Goal: Task Accomplishment & Management: Manage account settings

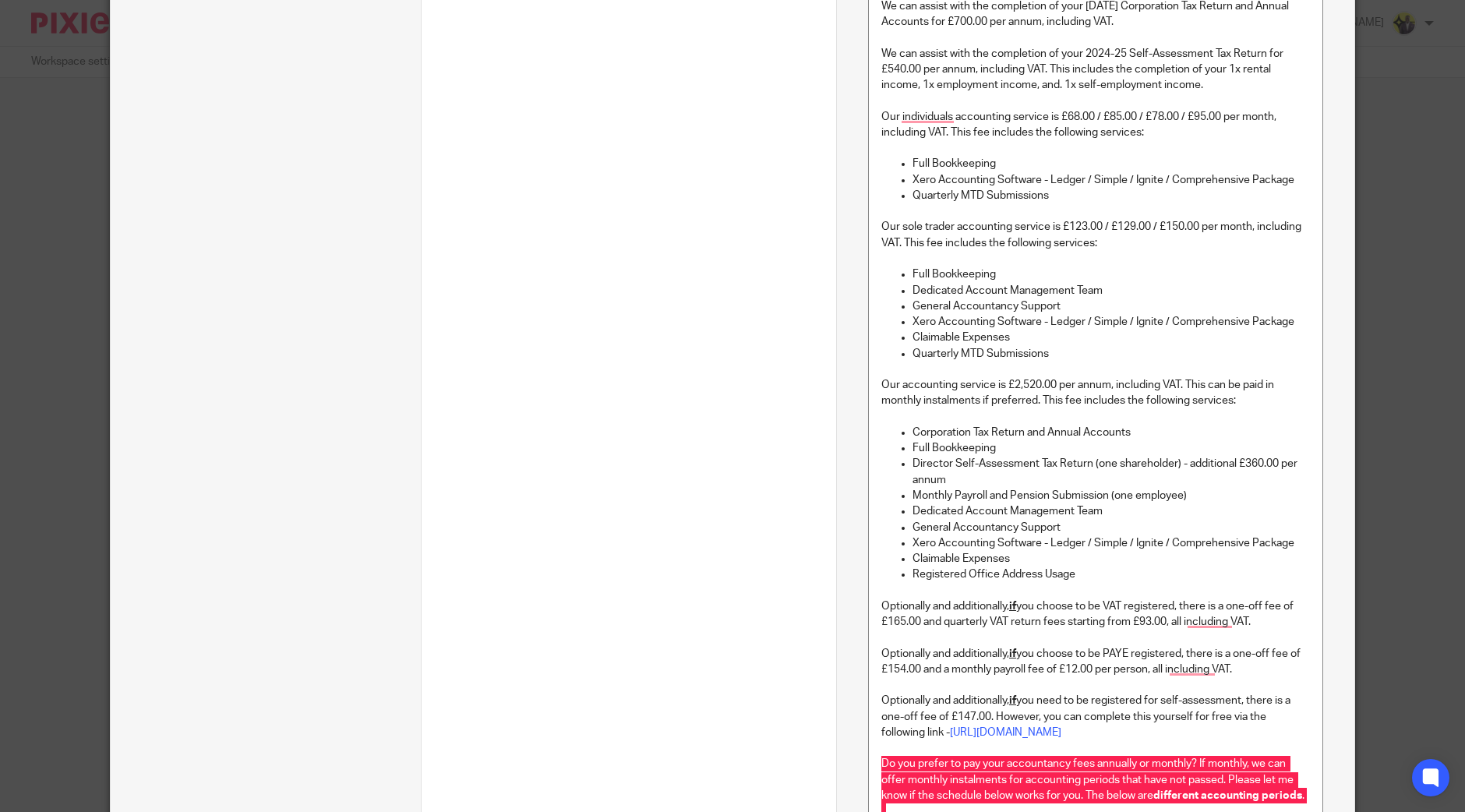
scroll to position [681, 0]
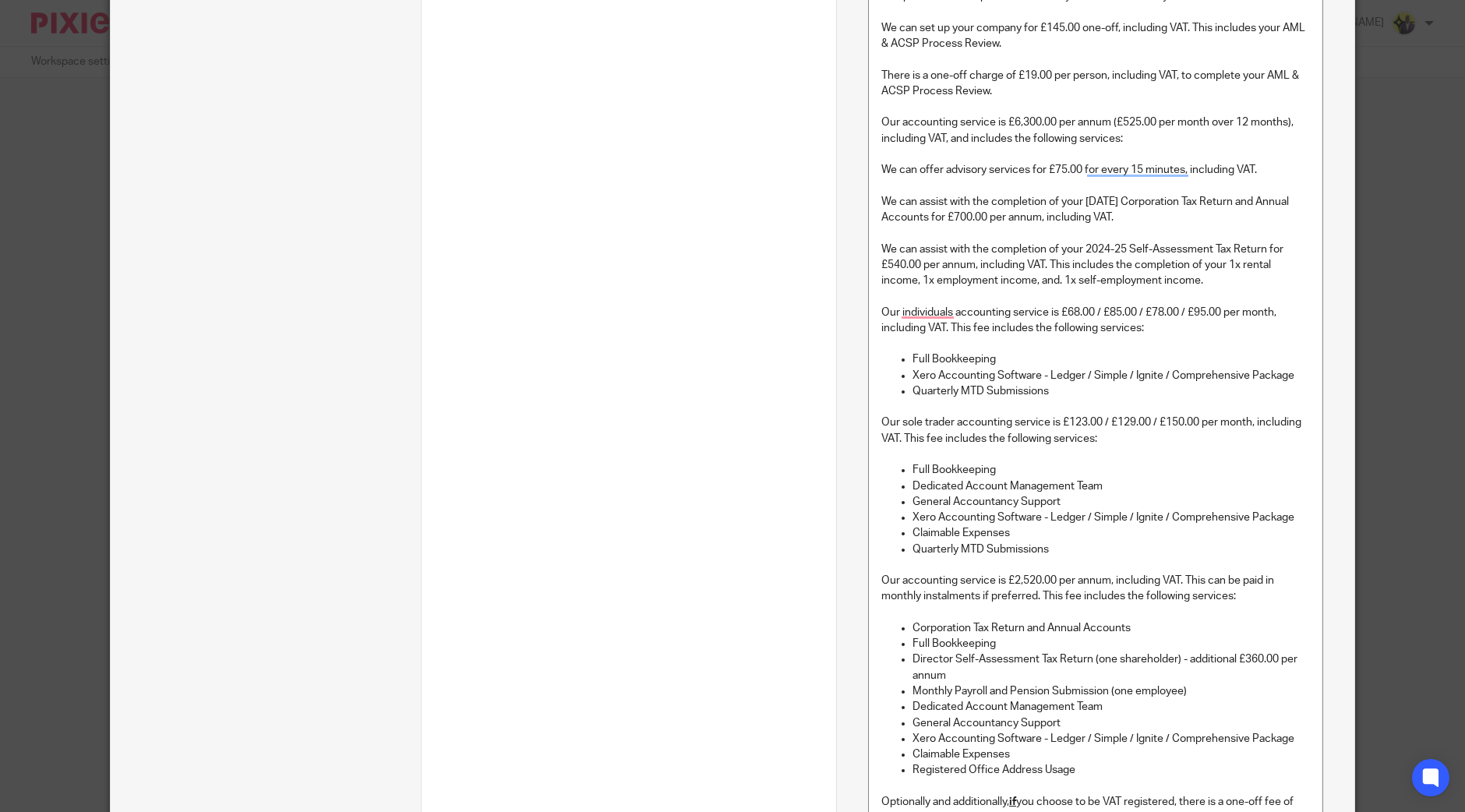
click at [660, 507] on div "Total 1 Document signing - request signature 1 Quote - Accountancy services and…" at bounding box center [629, 14] width 384 height 1186
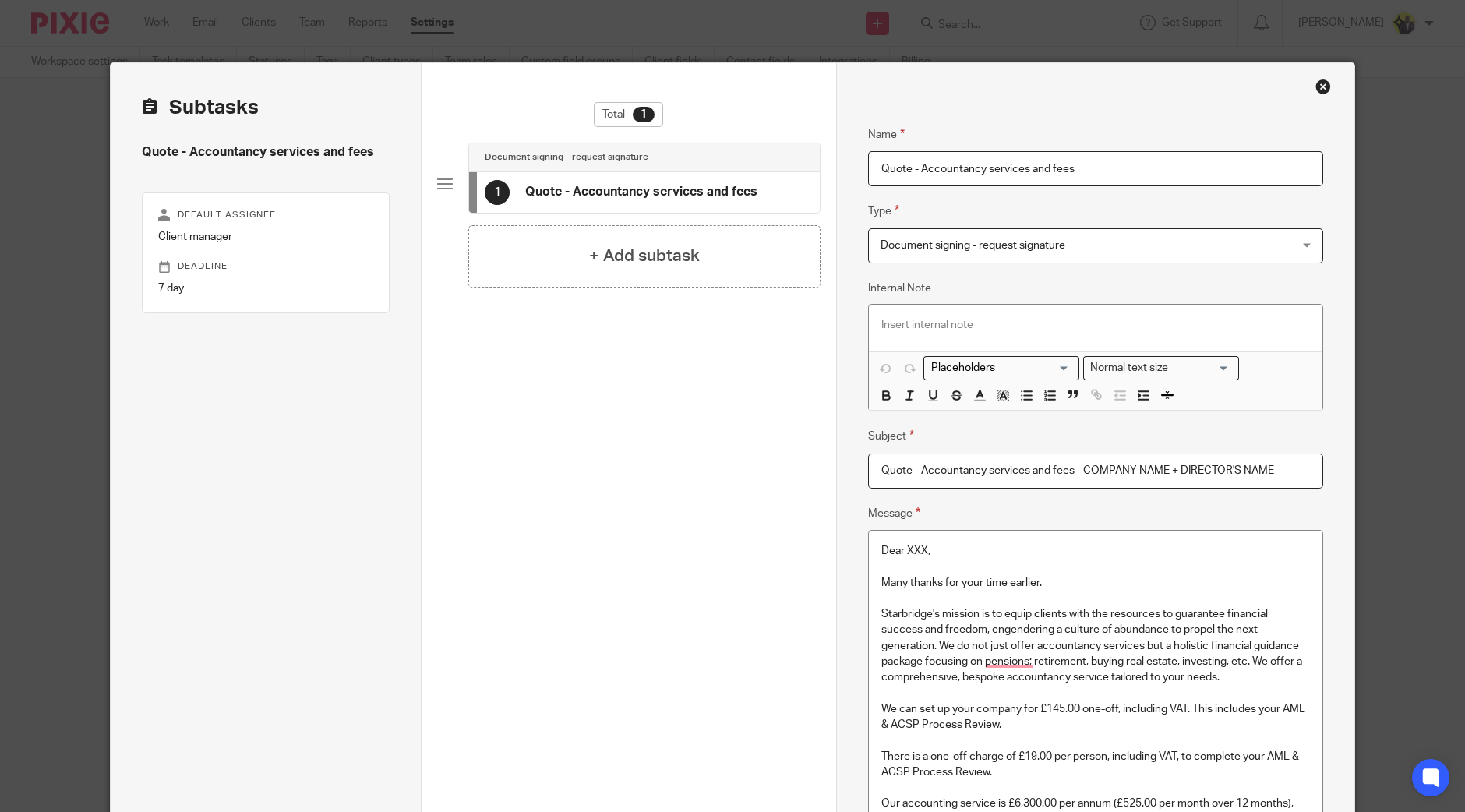
click at [1319, 85] on div "Close this dialog window" at bounding box center [1323, 87] width 16 height 16
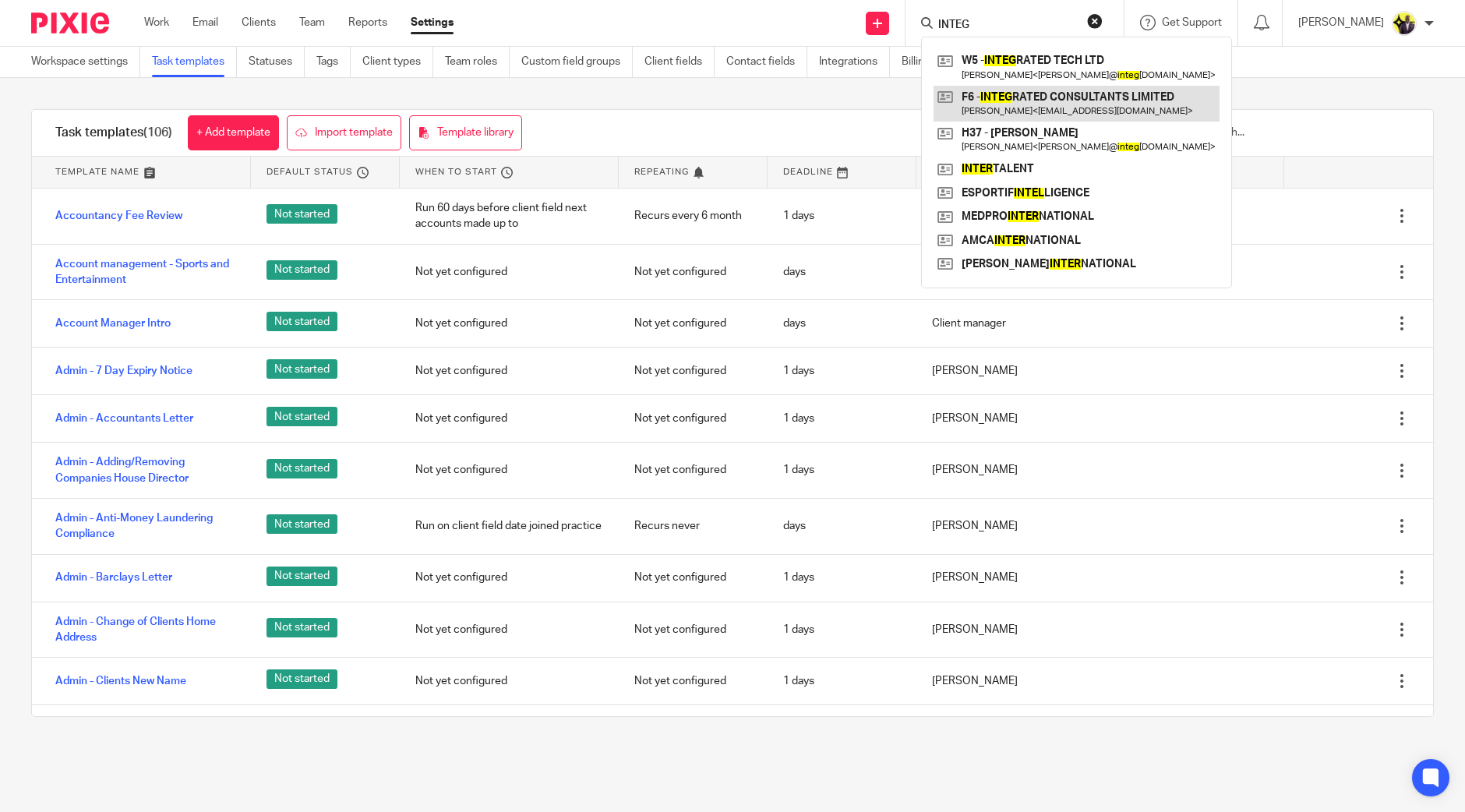
type input "INTEG"
click at [1140, 95] on link at bounding box center [1076, 103] width 286 height 36
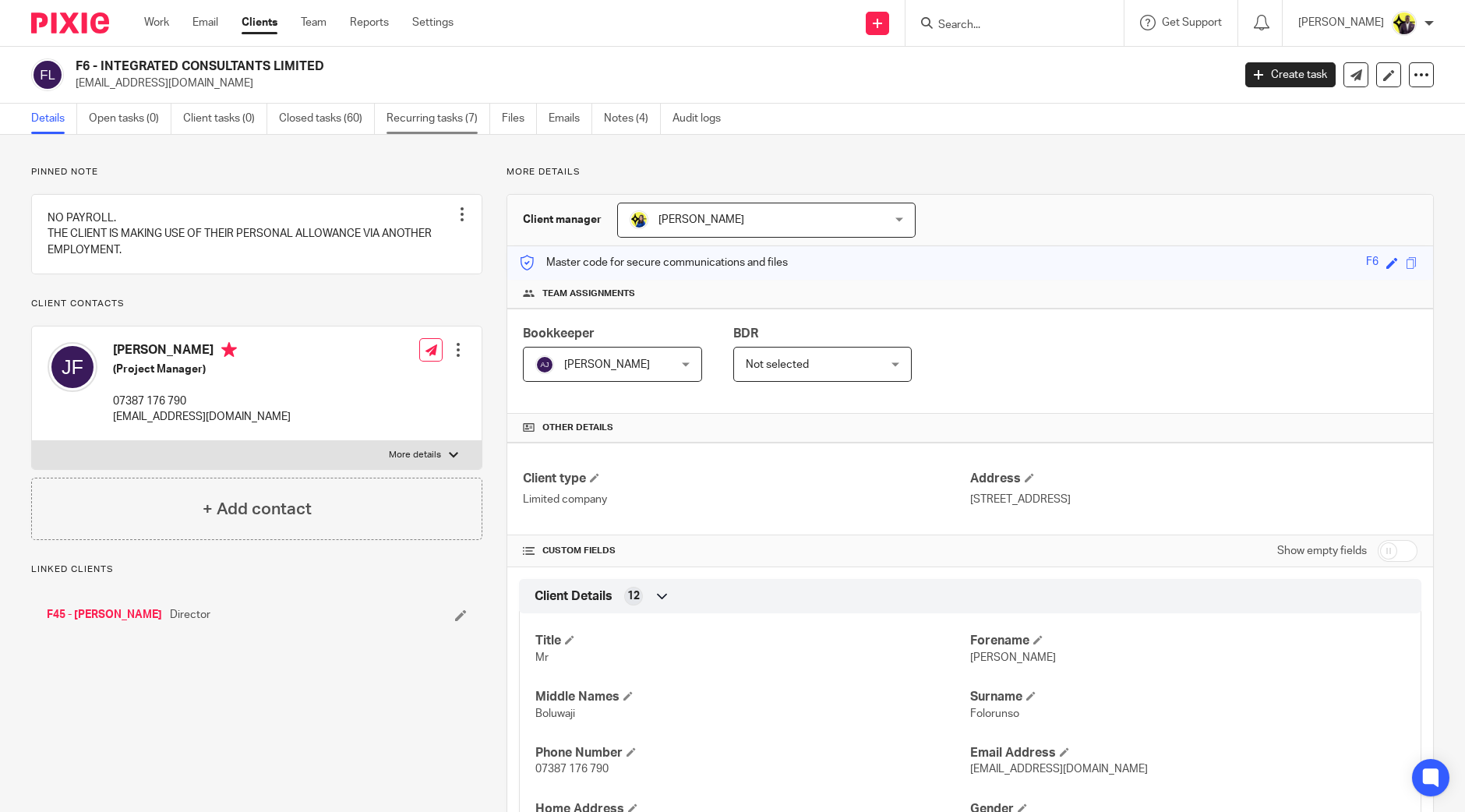
click at [442, 111] on link "Recurring tasks (7)" at bounding box center [438, 118] width 103 height 31
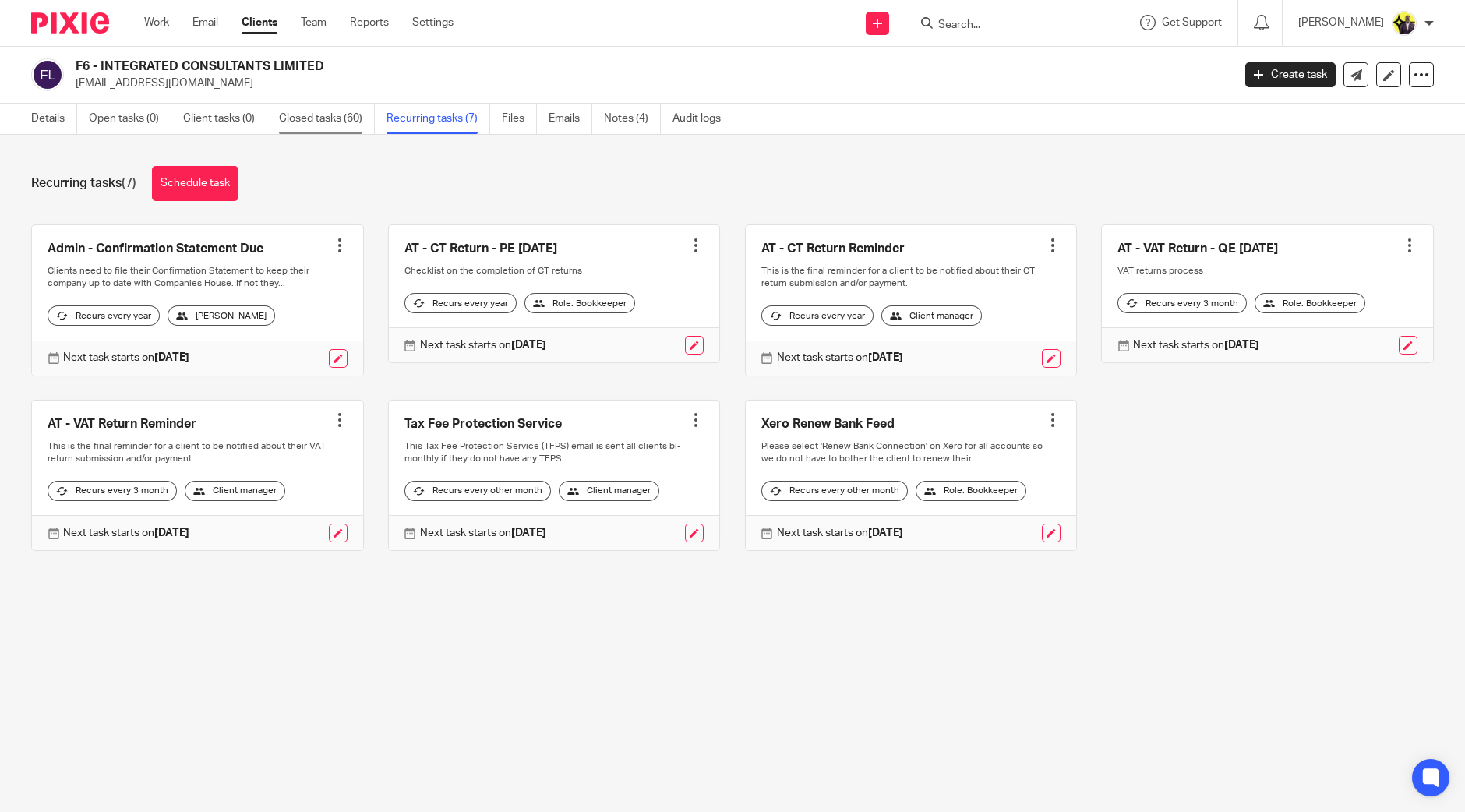
click at [340, 115] on link "Closed tasks (60)" at bounding box center [327, 118] width 96 height 31
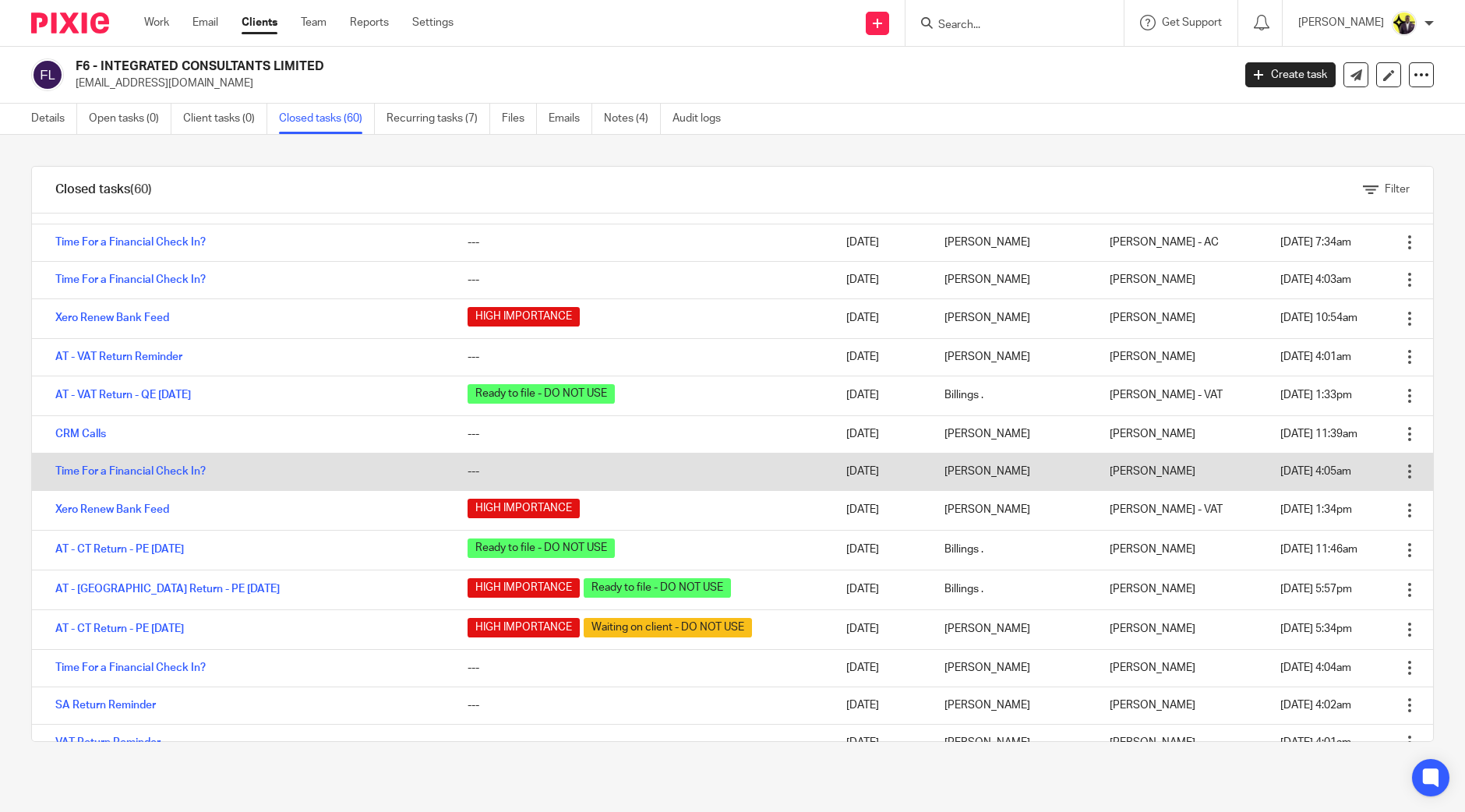
scroll to position [389, 0]
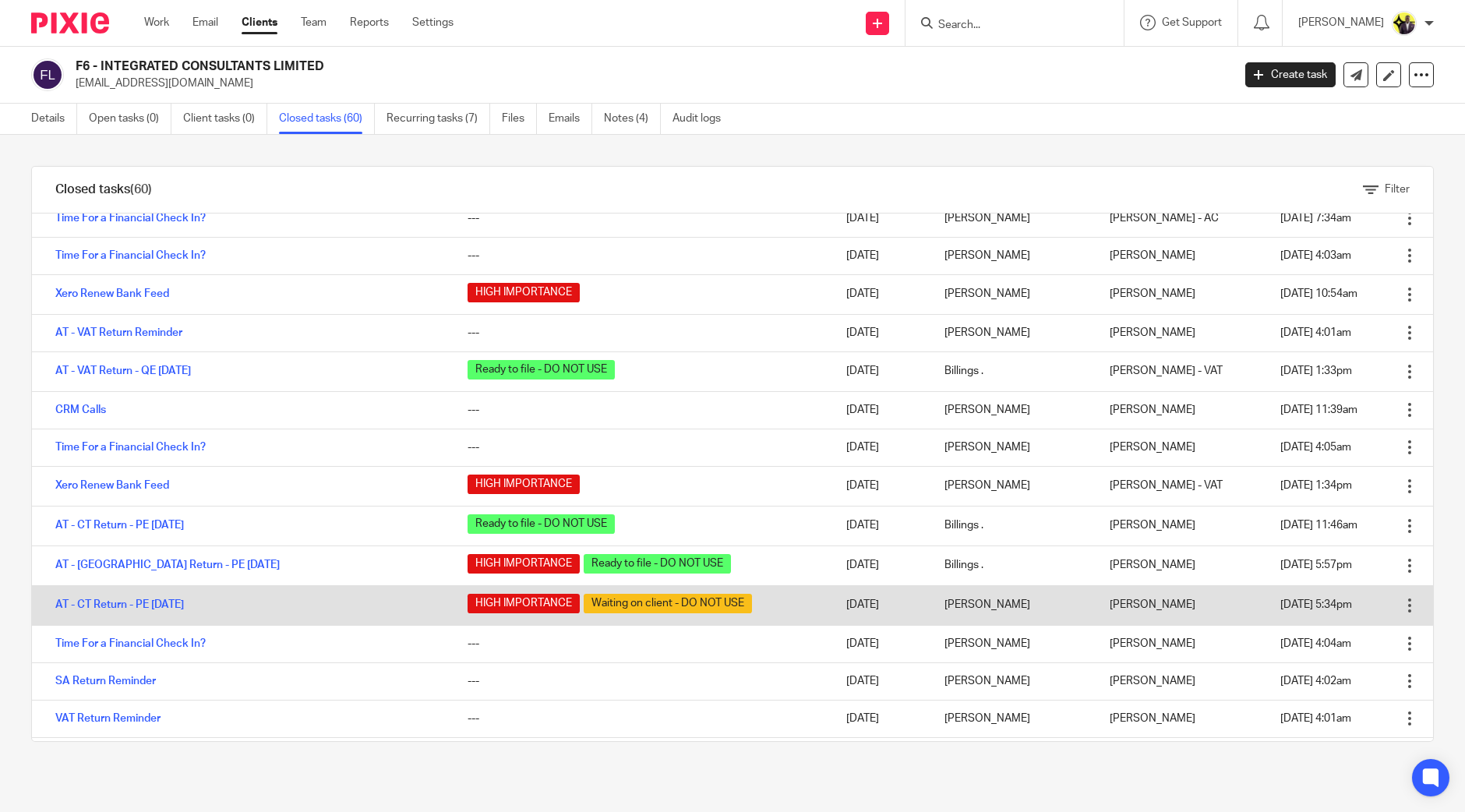
click at [1402, 601] on div at bounding box center [1409, 605] width 16 height 16
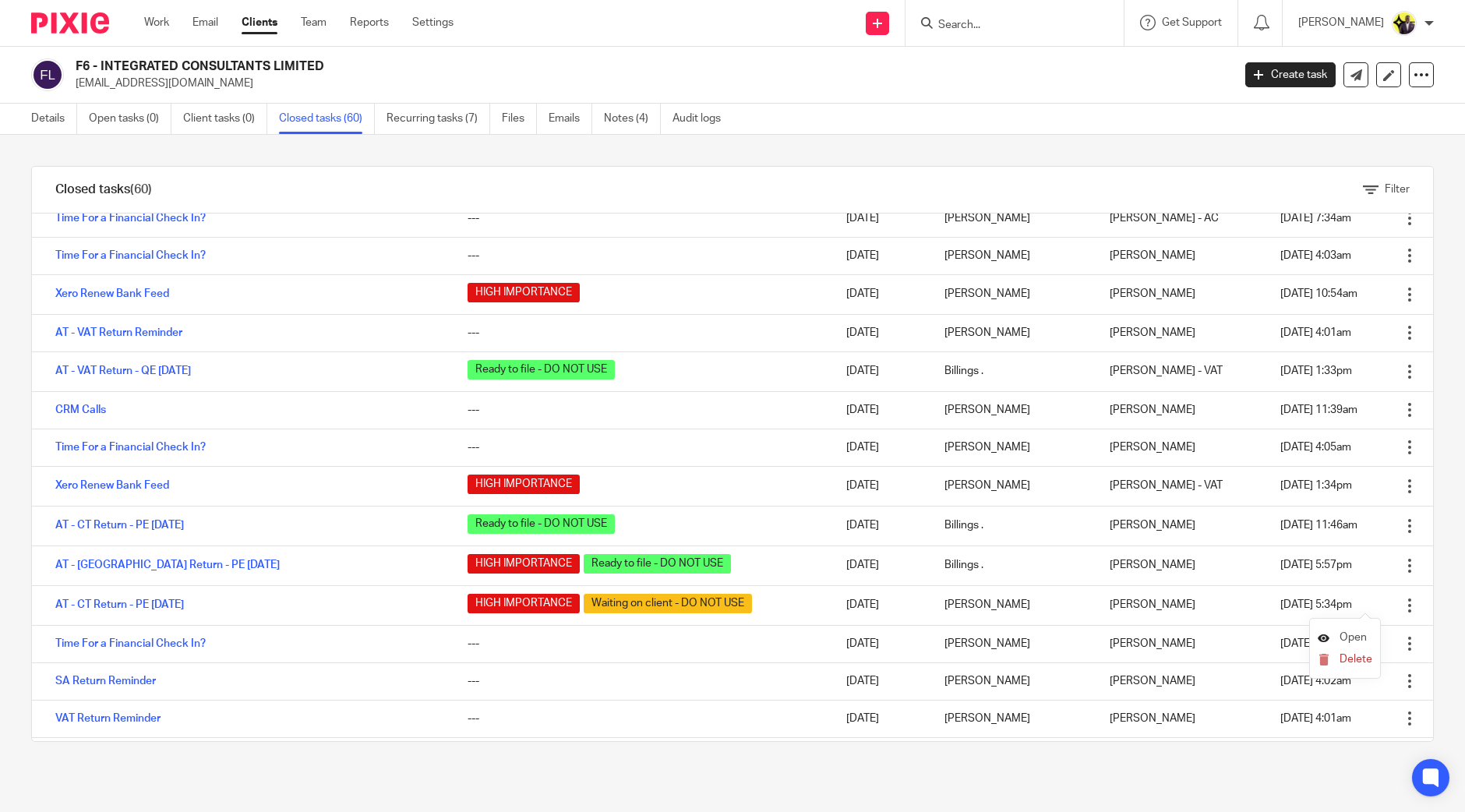
click at [1348, 634] on span "Open" at bounding box center [1353, 637] width 27 height 11
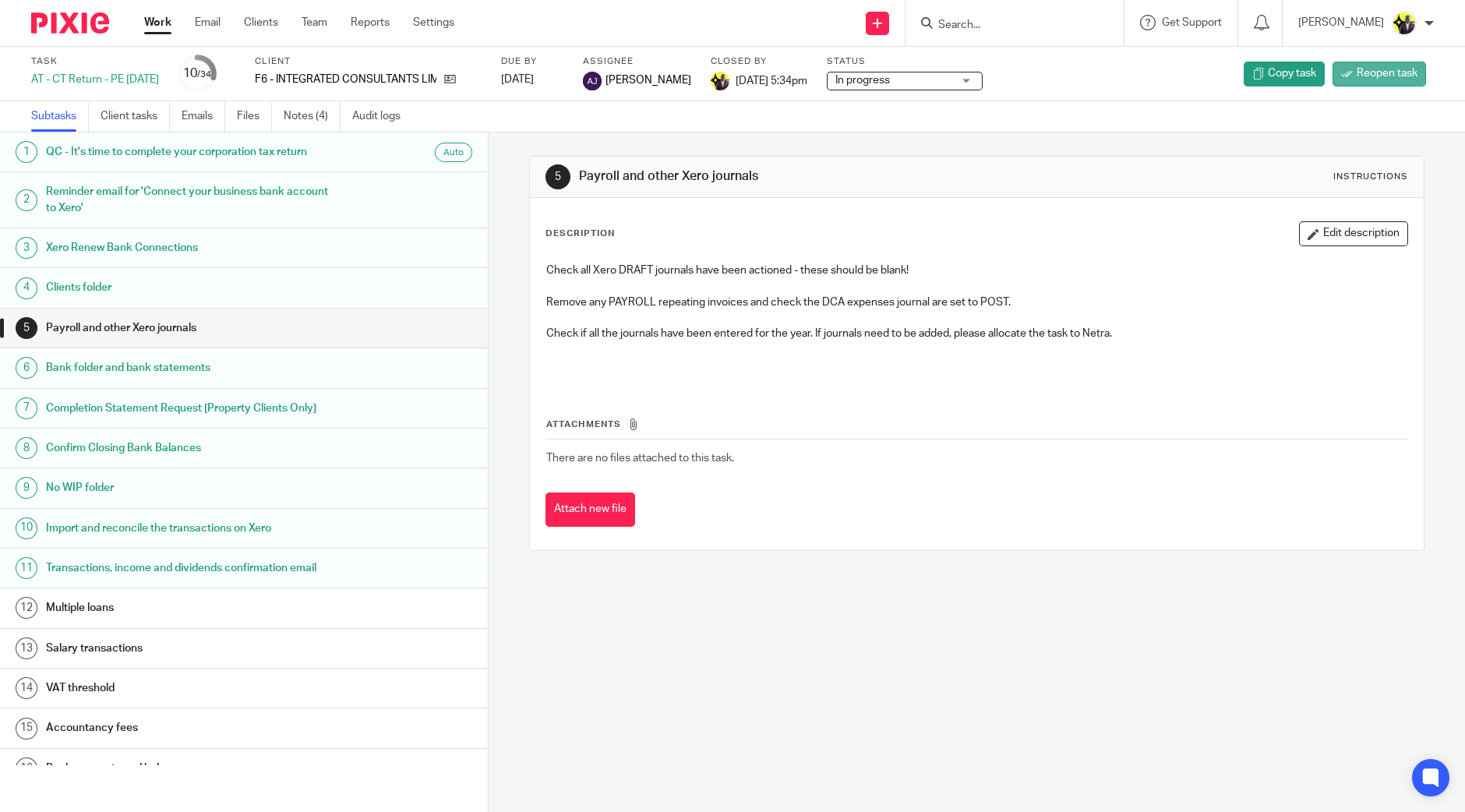
click at [1386, 71] on span "Reopen task" at bounding box center [1387, 74] width 61 height 16
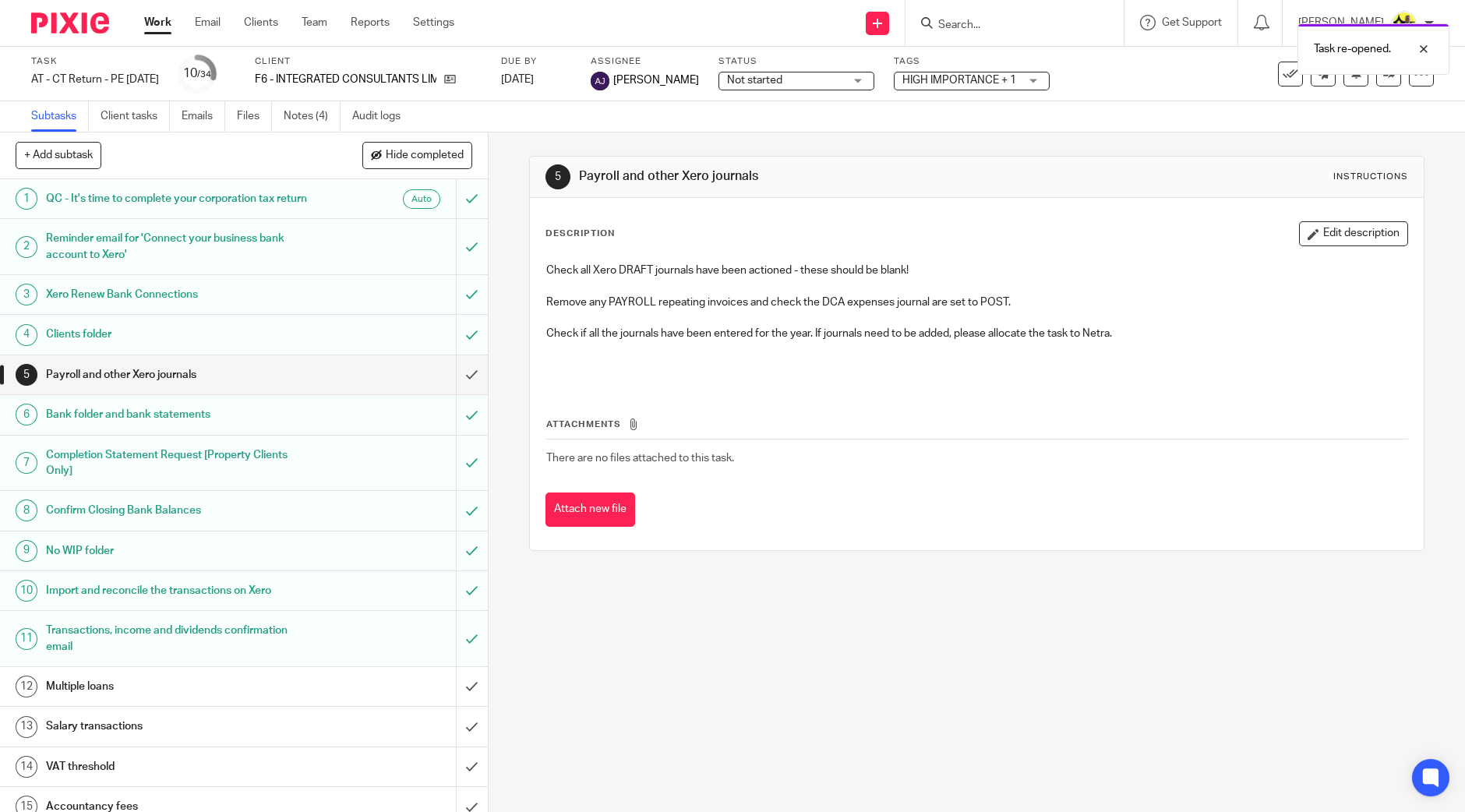
click at [983, 80] on span "HIGH IMPORTANCE + 1" at bounding box center [958, 81] width 114 height 11
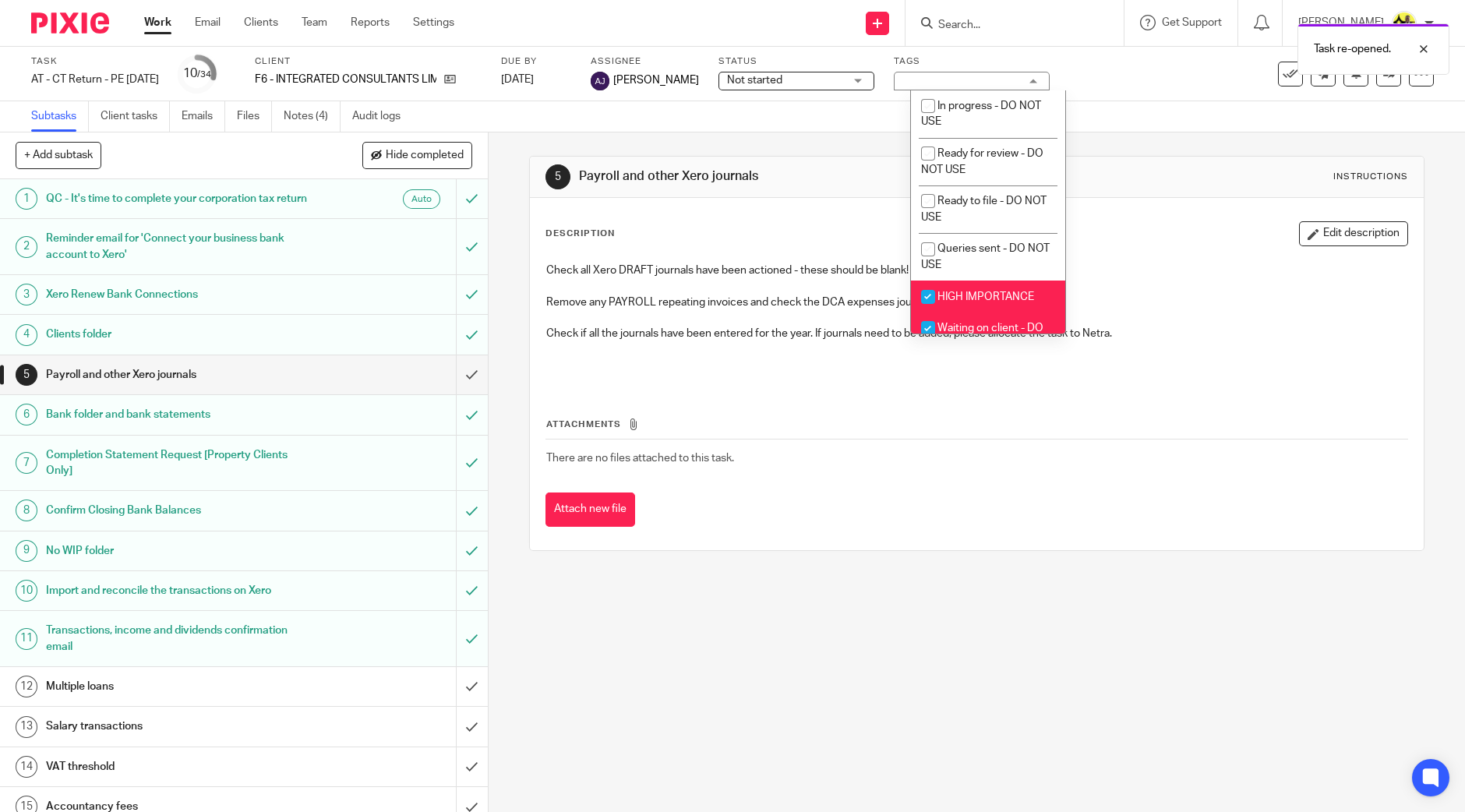
click at [969, 321] on li "Waiting on client - DO NOT USE" at bounding box center [987, 336] width 154 height 48
checkbox input "false"
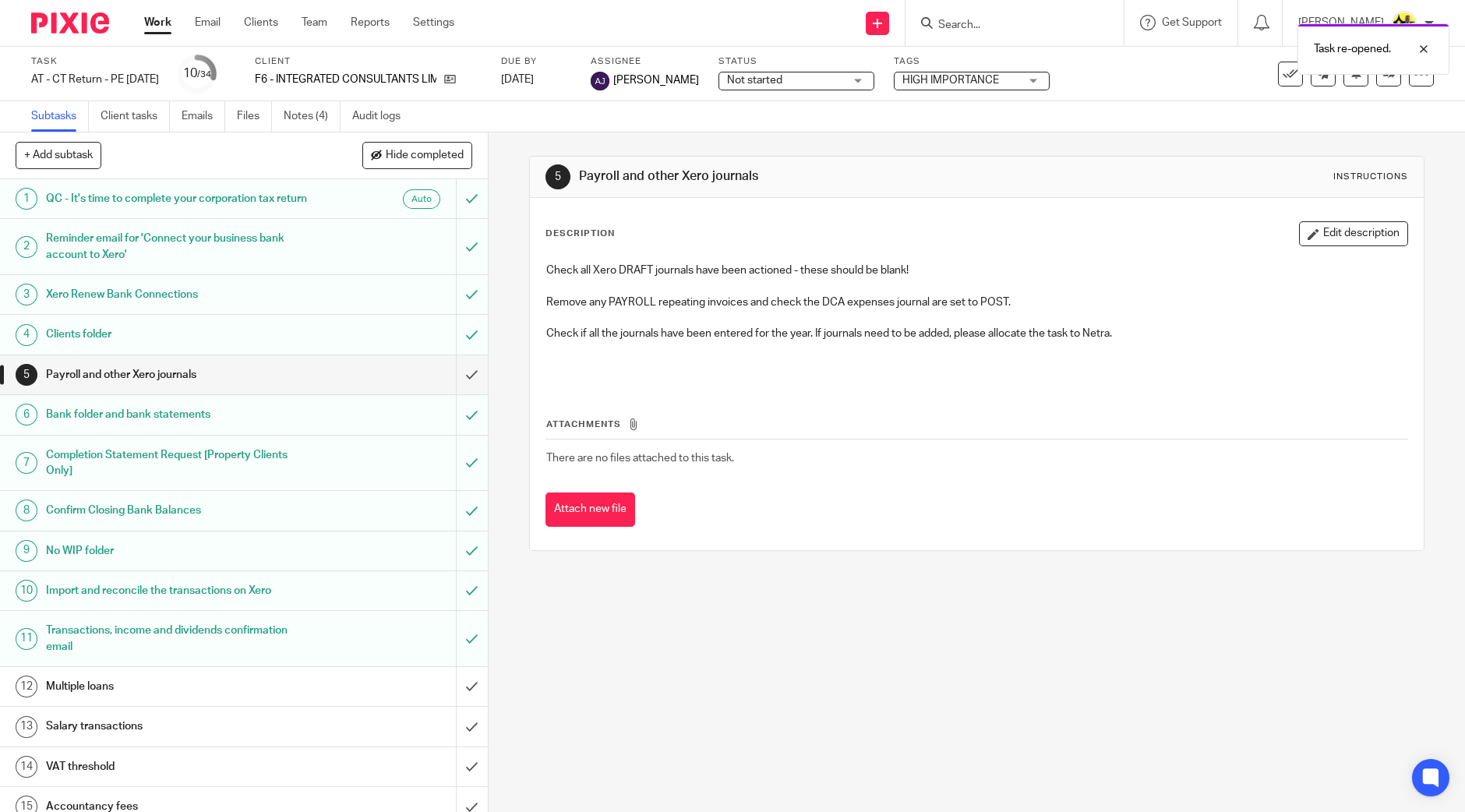
click at [783, 615] on div "5 Payroll and other Xero journals Instructions Description Edit description Che…" at bounding box center [976, 472] width 976 height 680
drag, startPoint x: 829, startPoint y: 78, endPoint x: 843, endPoint y: 78, distance: 14.0
click at [829, 78] on span "Not started" at bounding box center [785, 81] width 117 height 16
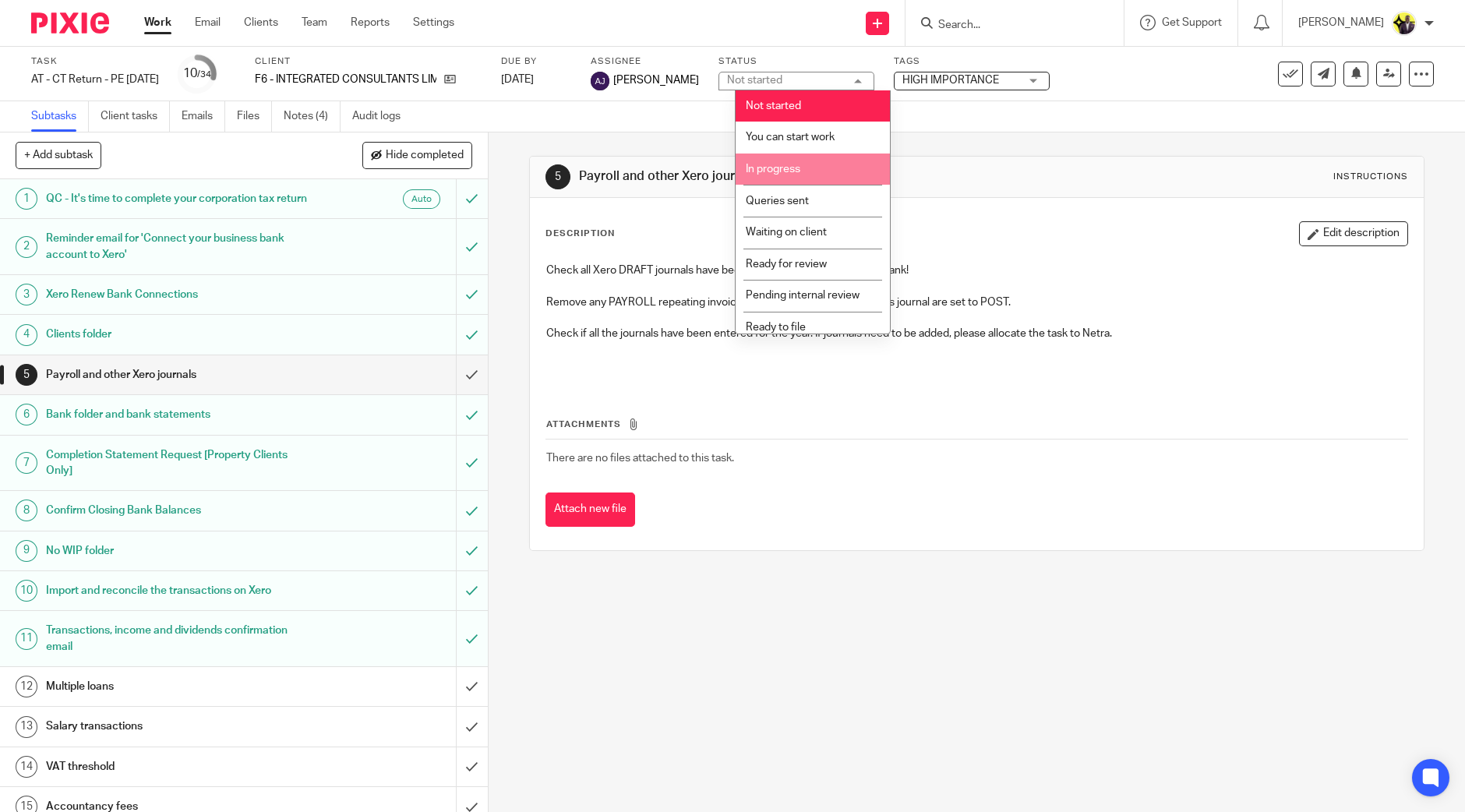
drag, startPoint x: 817, startPoint y: 169, endPoint x: 939, endPoint y: 110, distance: 135.5
click at [819, 167] on li "In progress" at bounding box center [812, 169] width 154 height 32
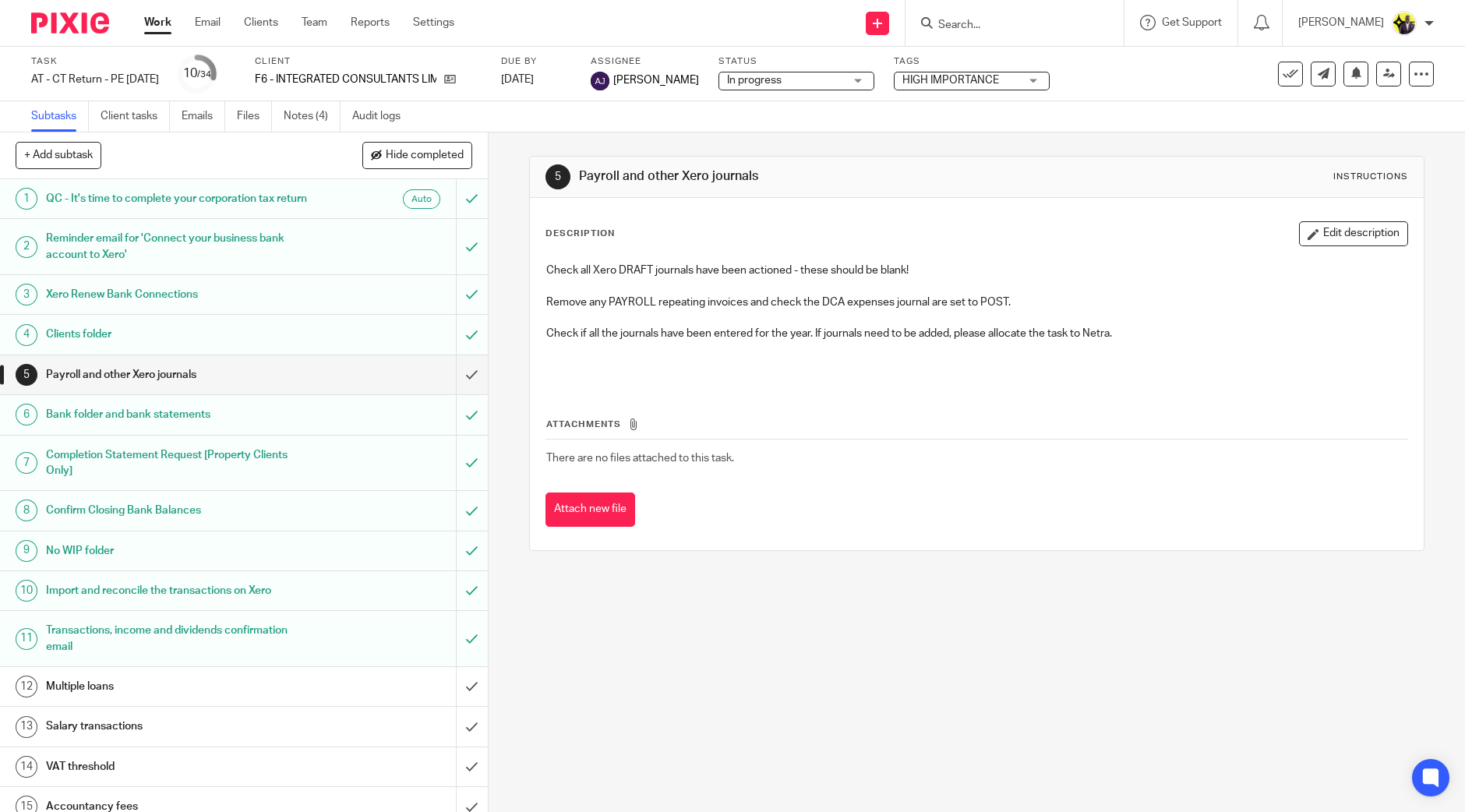
click at [966, 78] on span "HIGH IMPORTANCE" at bounding box center [950, 81] width 96 height 11
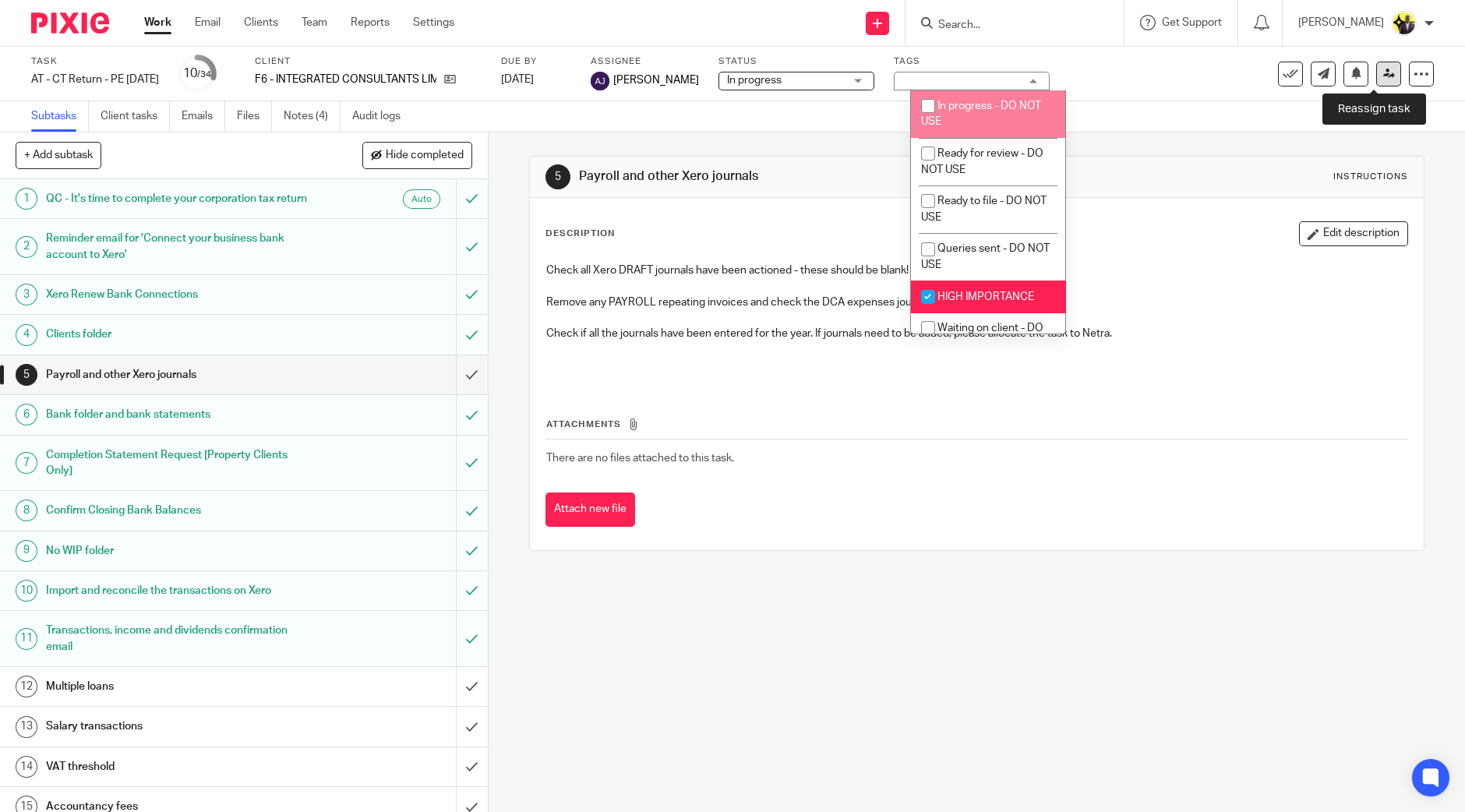
click at [1383, 78] on icon at bounding box center [1388, 74] width 12 height 12
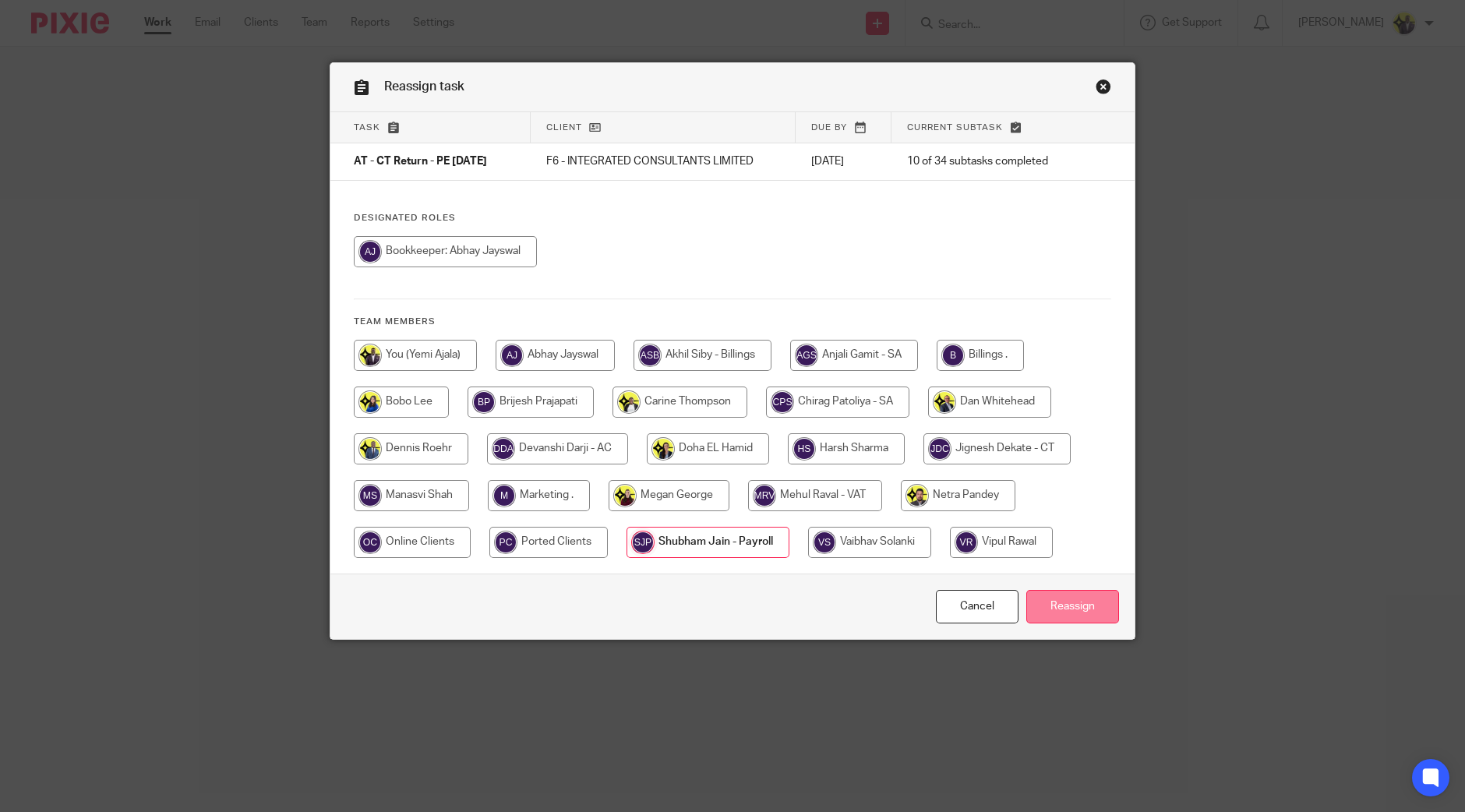
click at [1057, 604] on input "Reassign" at bounding box center [1073, 606] width 92 height 34
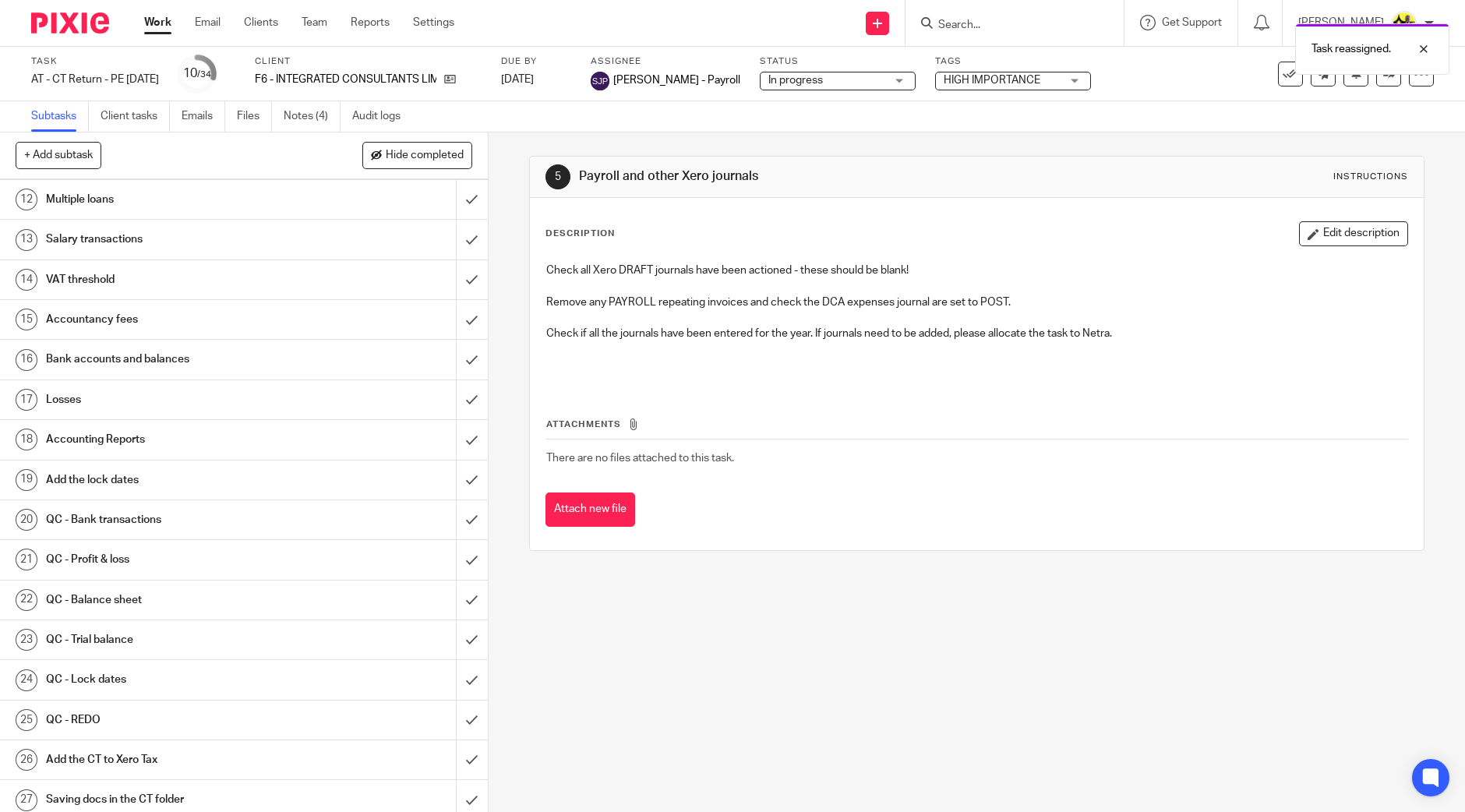
scroll to position [96, 0]
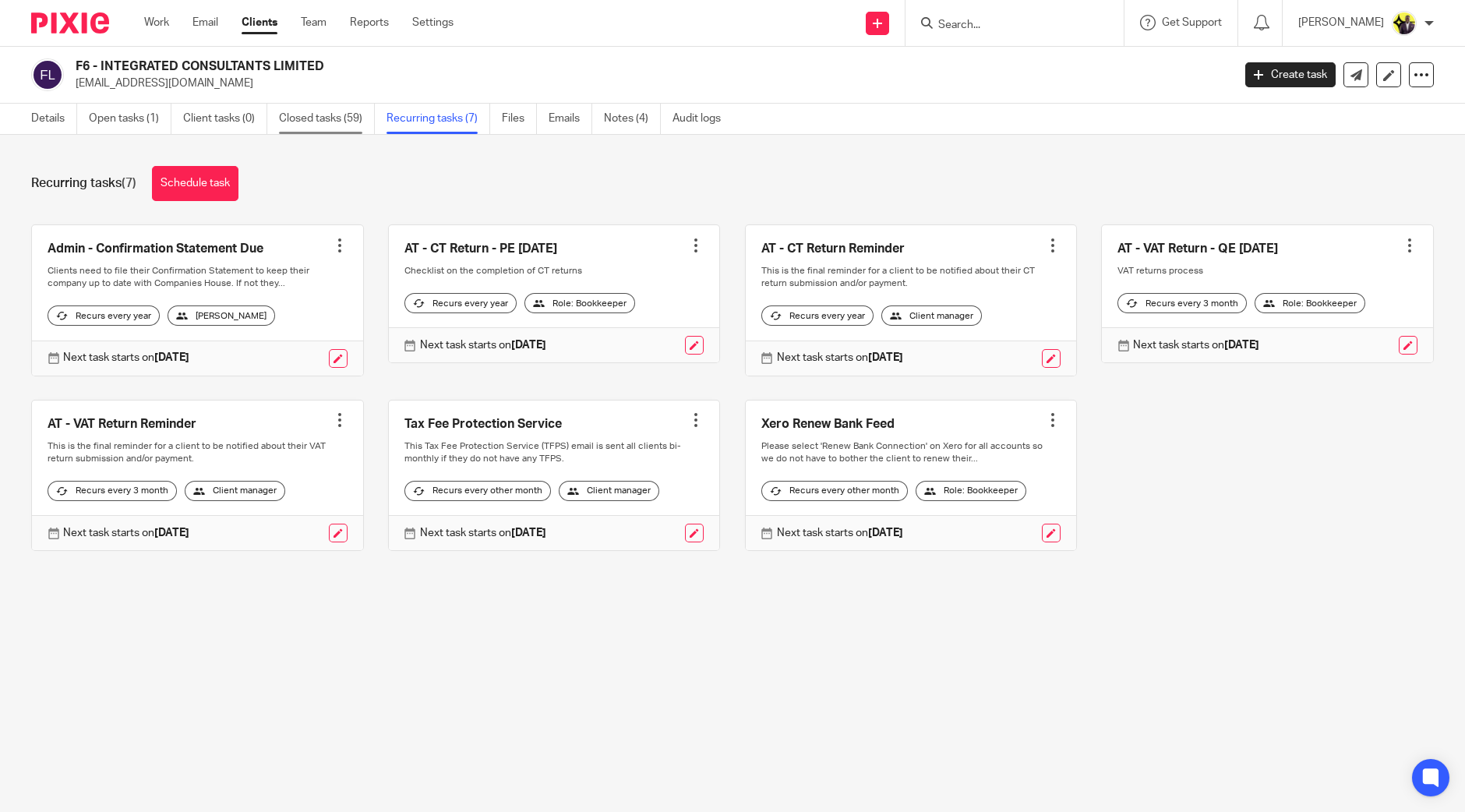
click at [335, 118] on link "Closed tasks (59)" at bounding box center [327, 118] width 96 height 31
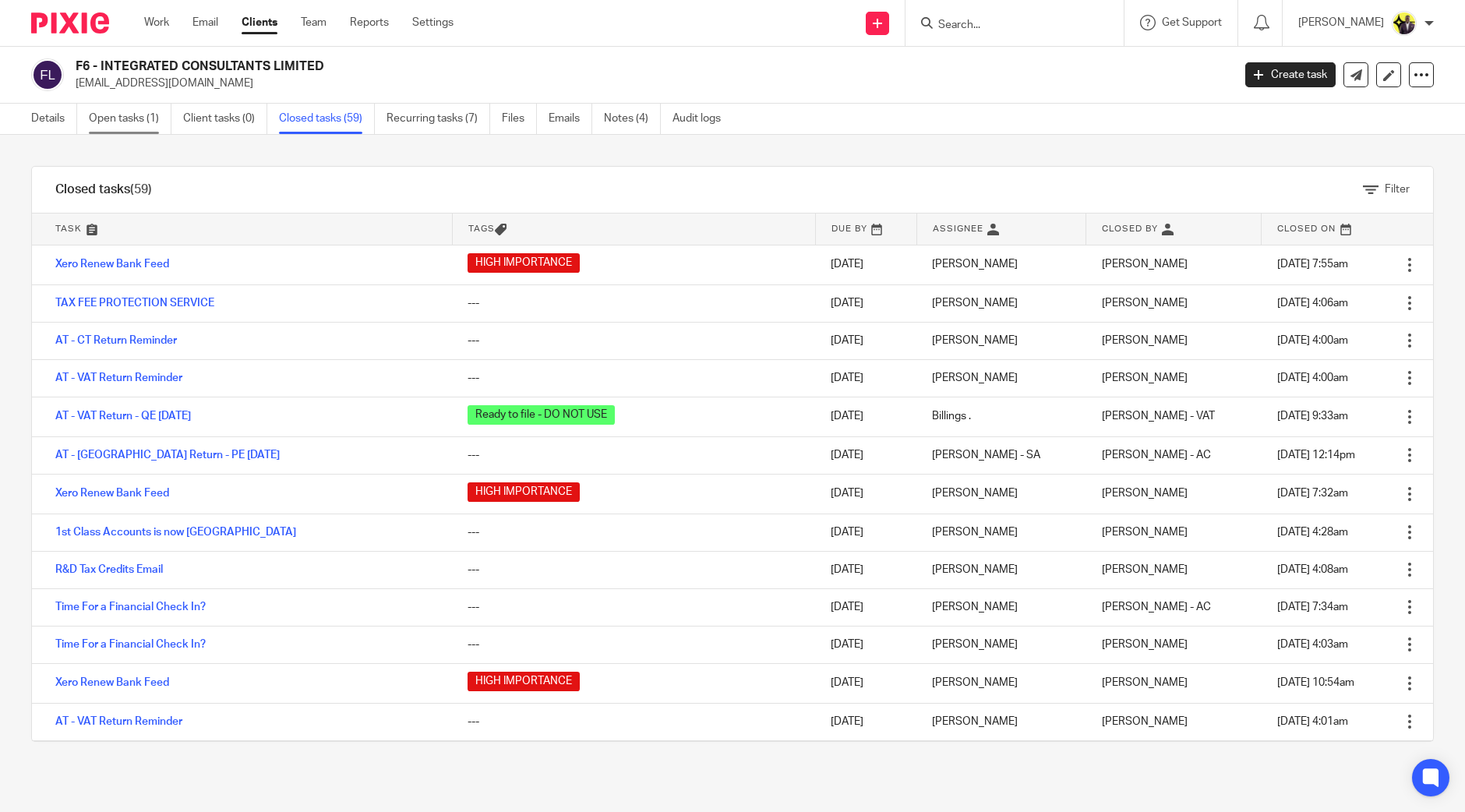
click at [122, 114] on link "Open tasks (1)" at bounding box center [129, 118] width 82 height 31
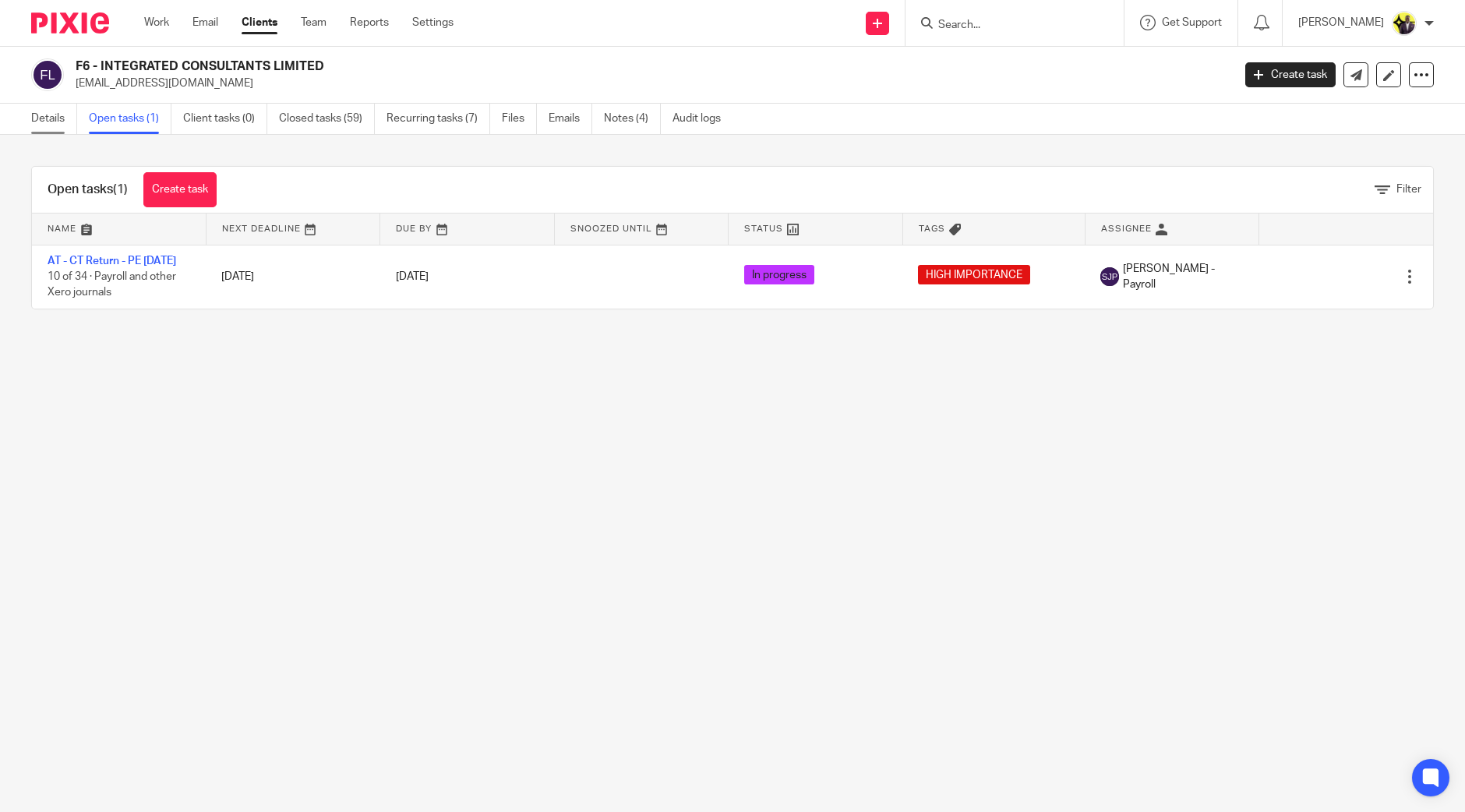
click at [60, 118] on link "Details" at bounding box center [54, 118] width 46 height 31
